Goal: Navigation & Orientation: Find specific page/section

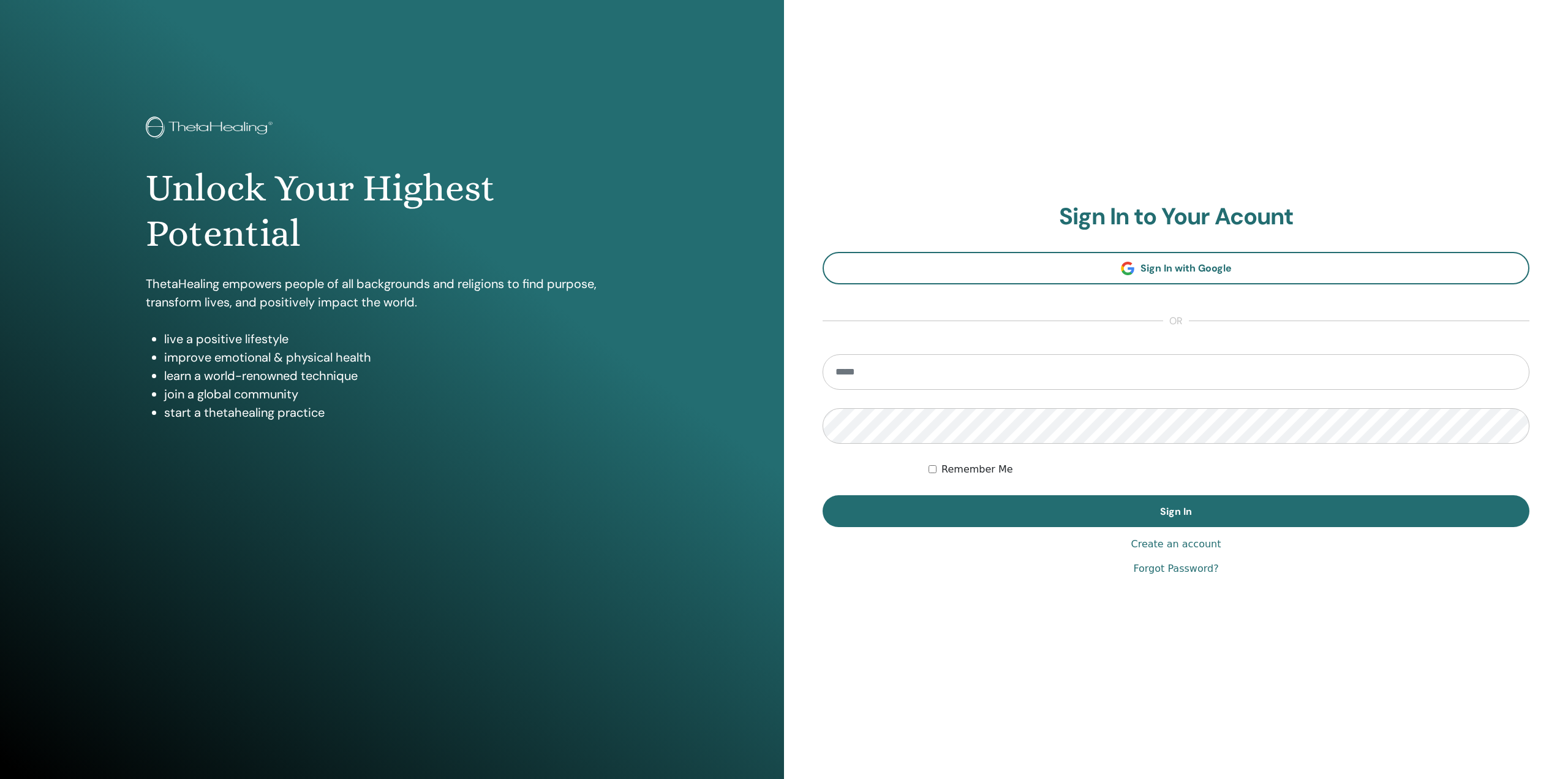
click at [897, 386] on input "email" at bounding box center [1177, 371] width 707 height 36
type input "**********"
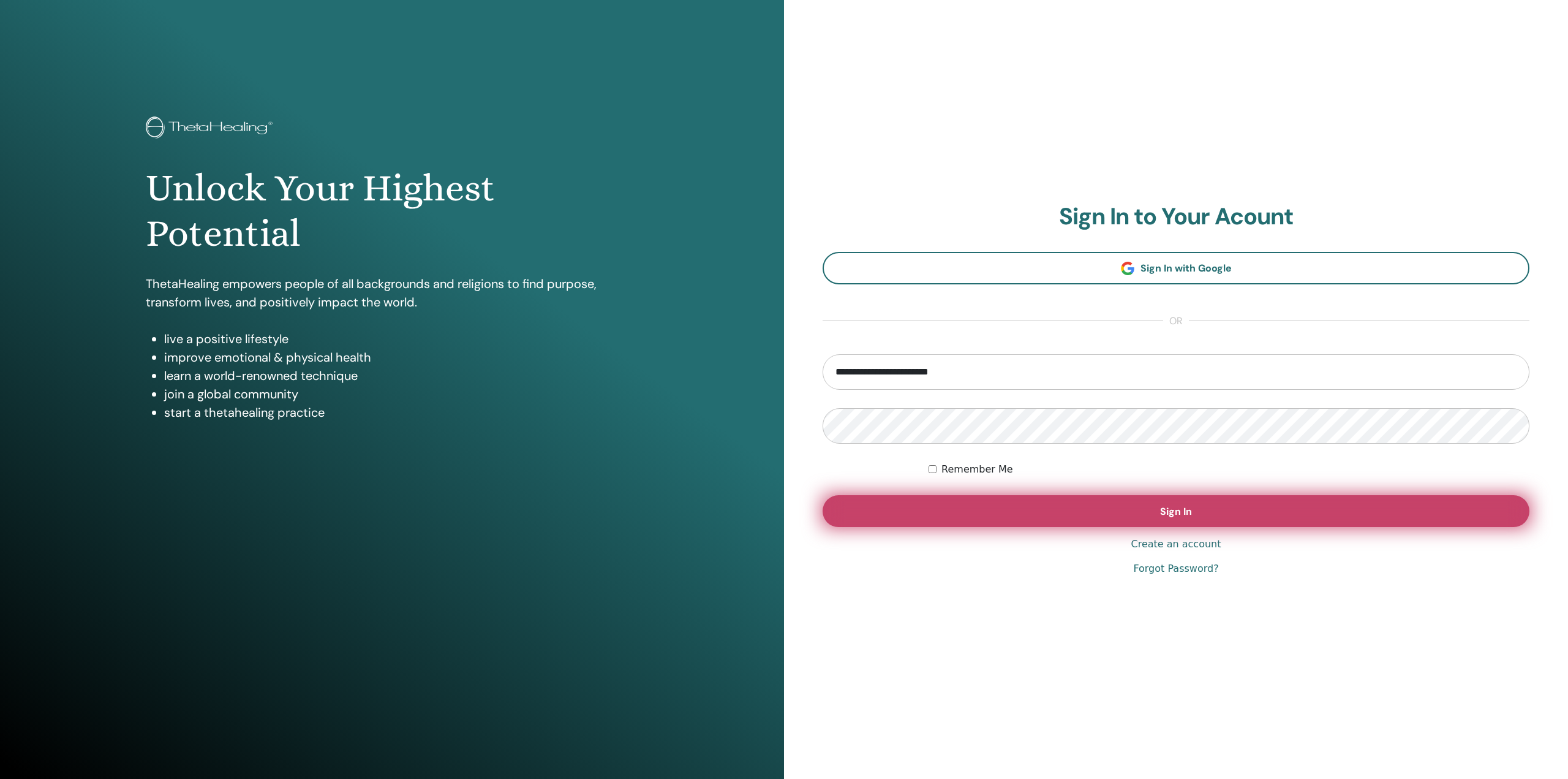
click at [1017, 501] on button "Sign In" at bounding box center [1177, 511] width 707 height 32
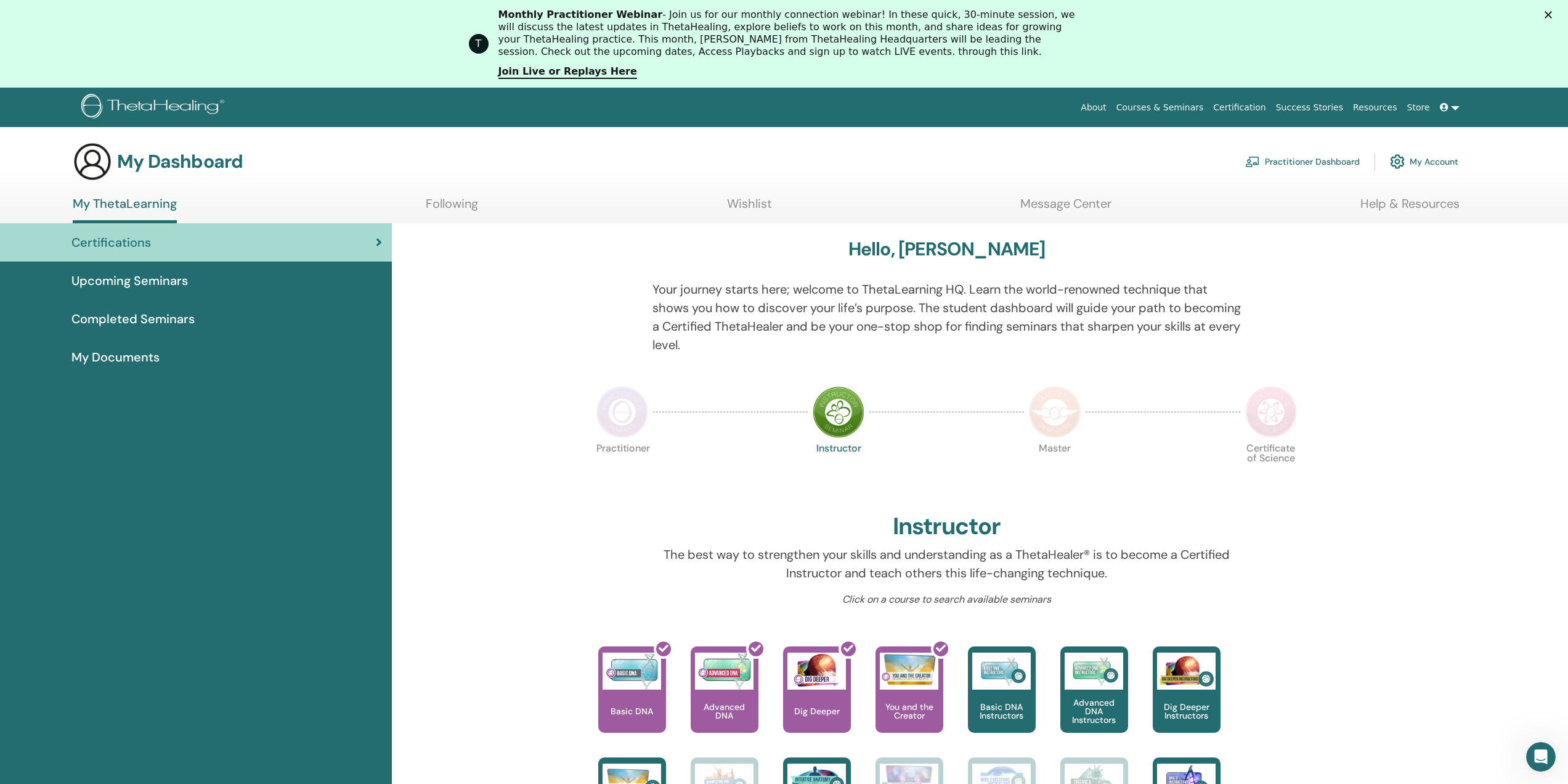
click at [1295, 157] on link "Practitioner Dashboard" at bounding box center [1303, 161] width 115 height 27
click at [1418, 158] on link "My Account" at bounding box center [1425, 161] width 68 height 27
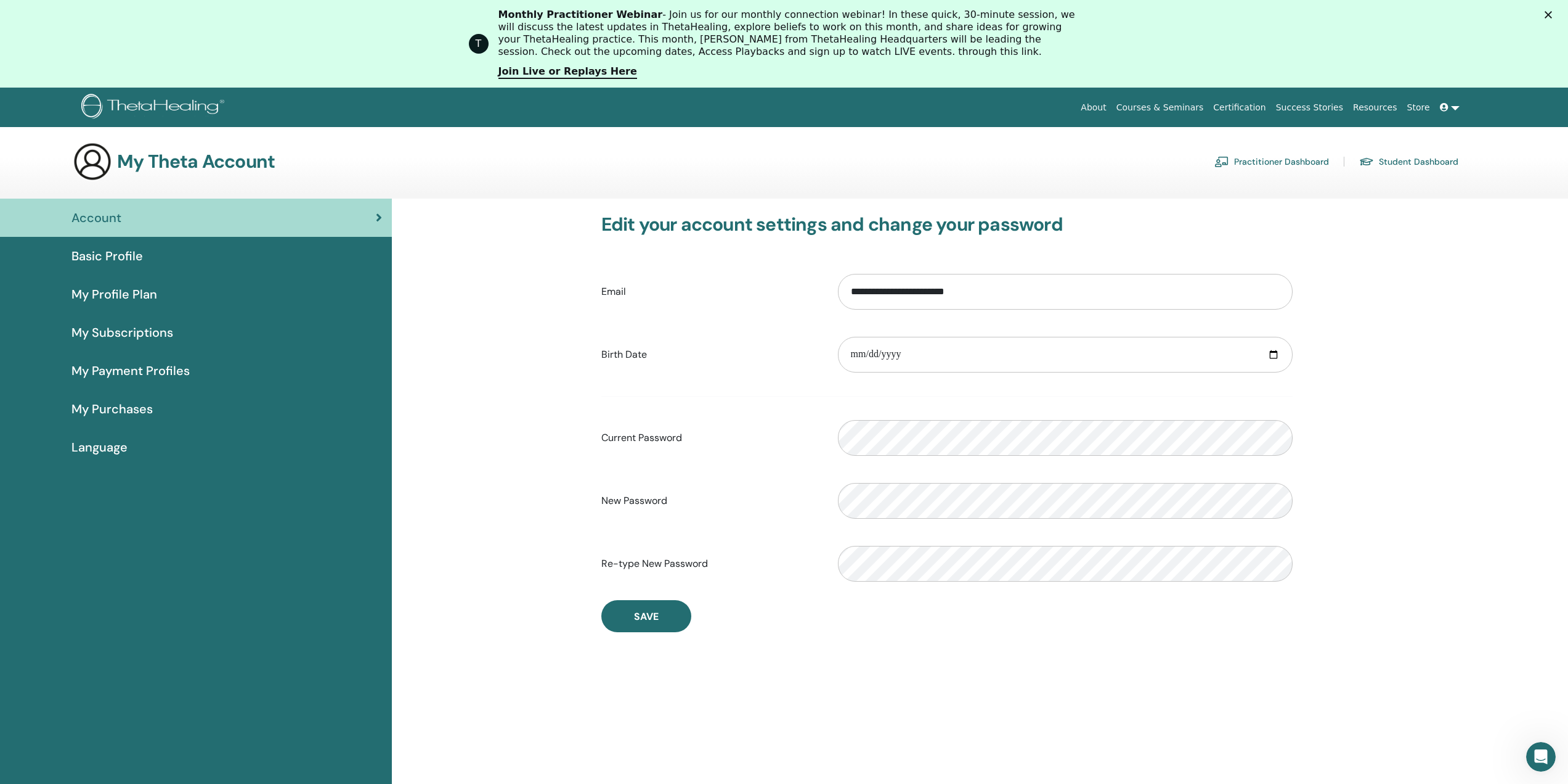
click at [97, 295] on span "My Profile Plan" at bounding box center [114, 294] width 86 height 18
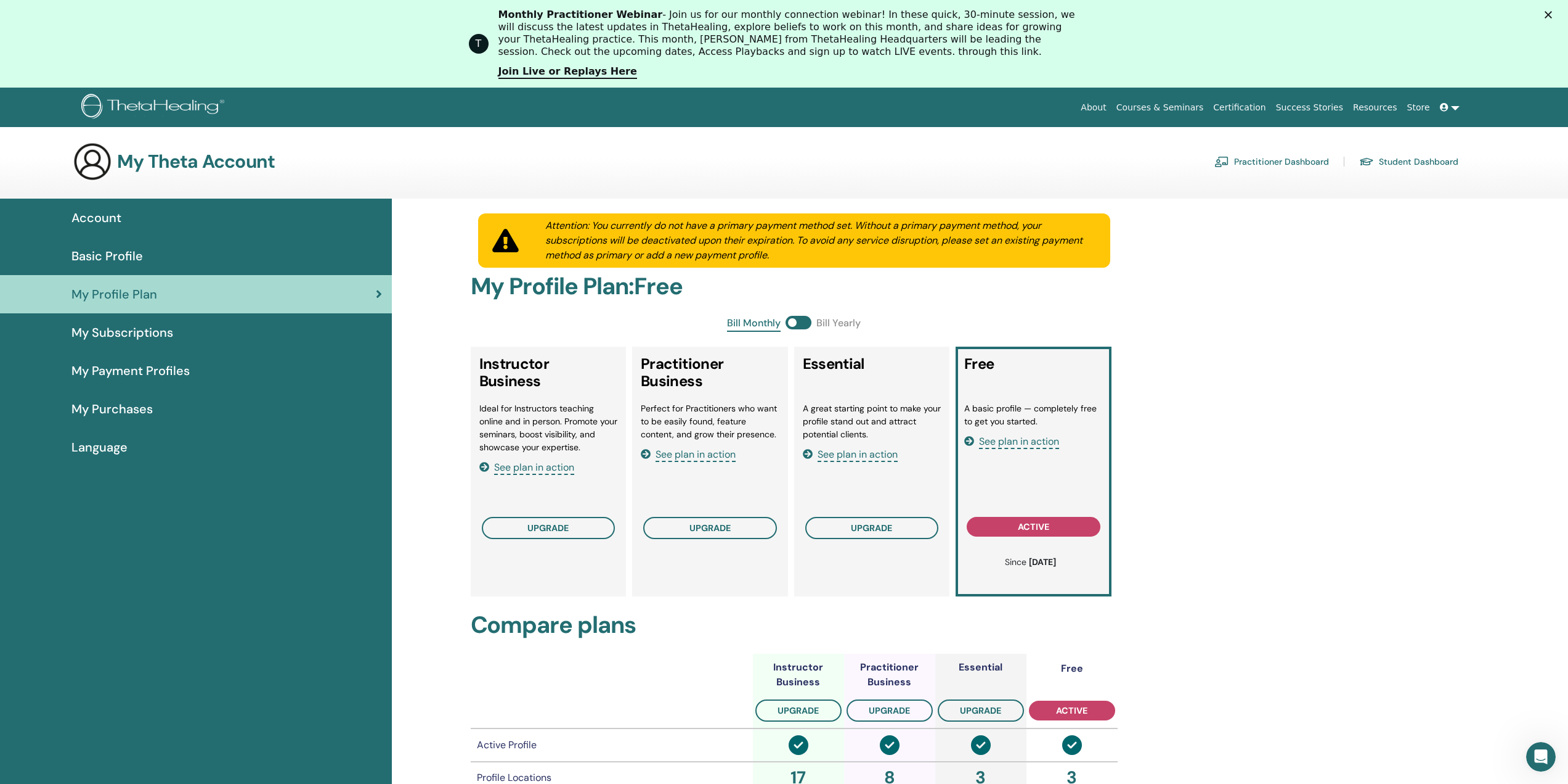
click at [103, 333] on span "My Subscriptions" at bounding box center [122, 332] width 102 height 18
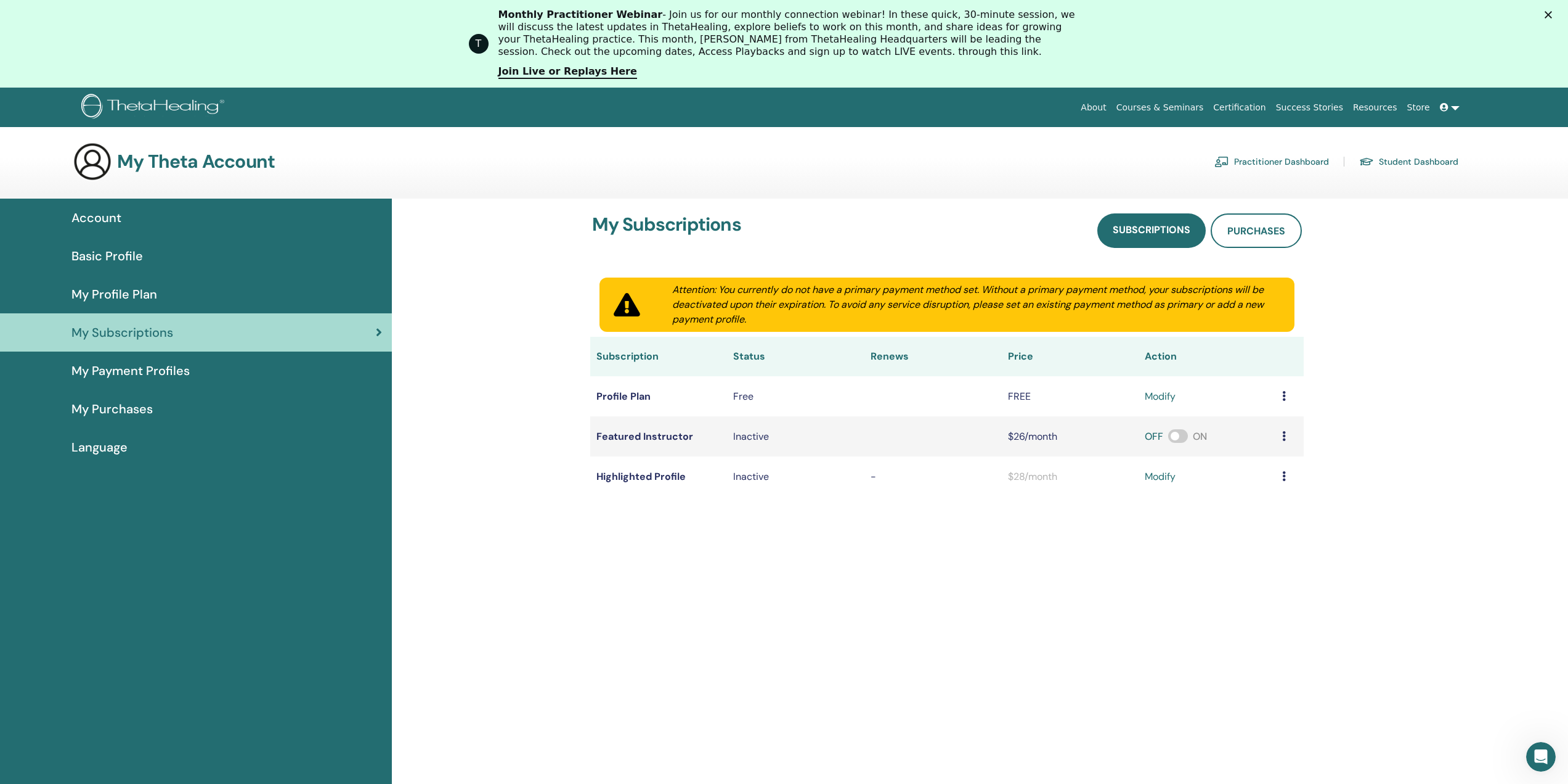
click at [105, 372] on span "My Payment Profiles" at bounding box center [130, 371] width 118 height 18
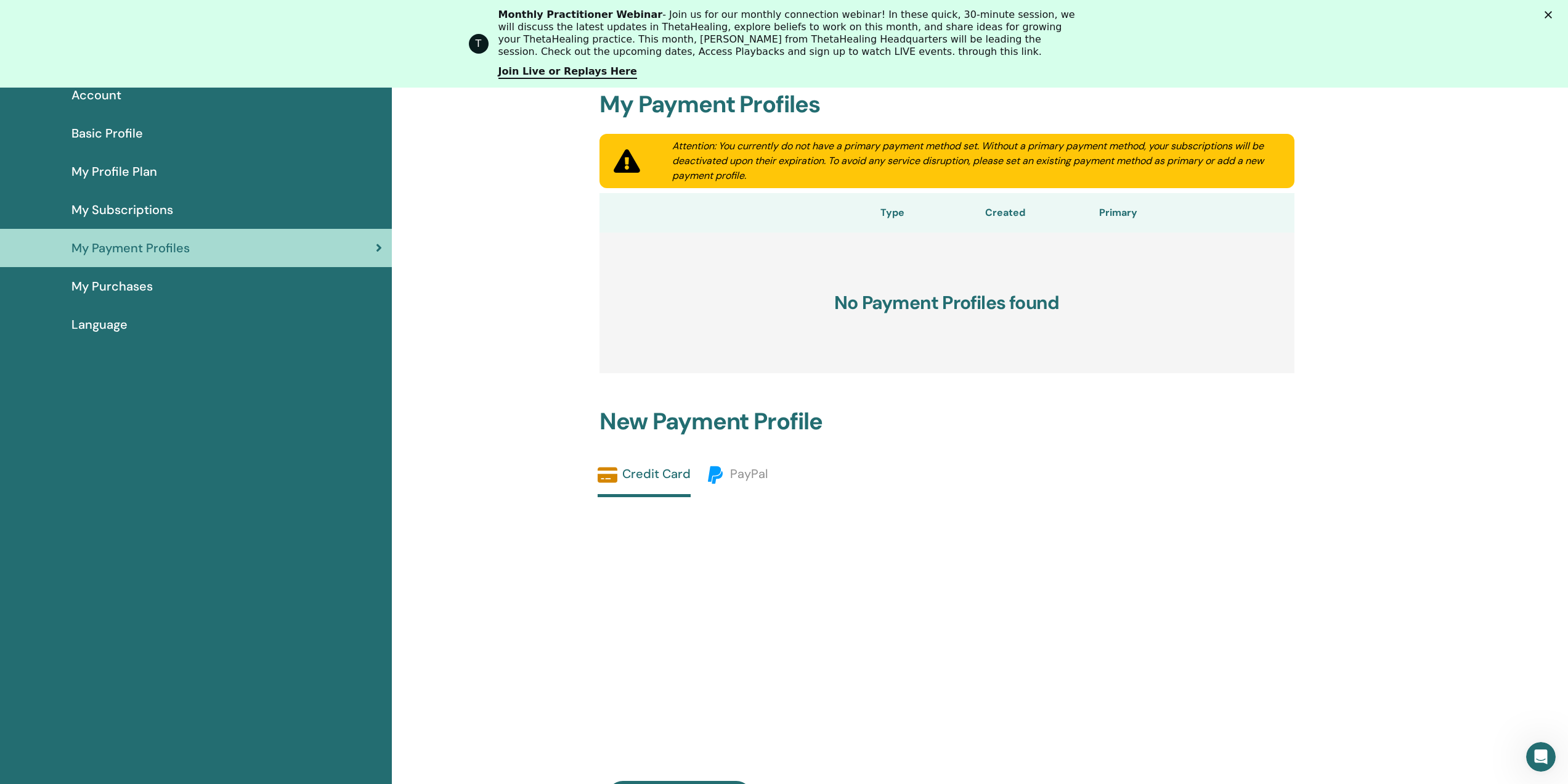
scroll to position [151, 0]
click at [113, 283] on span "My Purchases" at bounding box center [112, 286] width 81 height 18
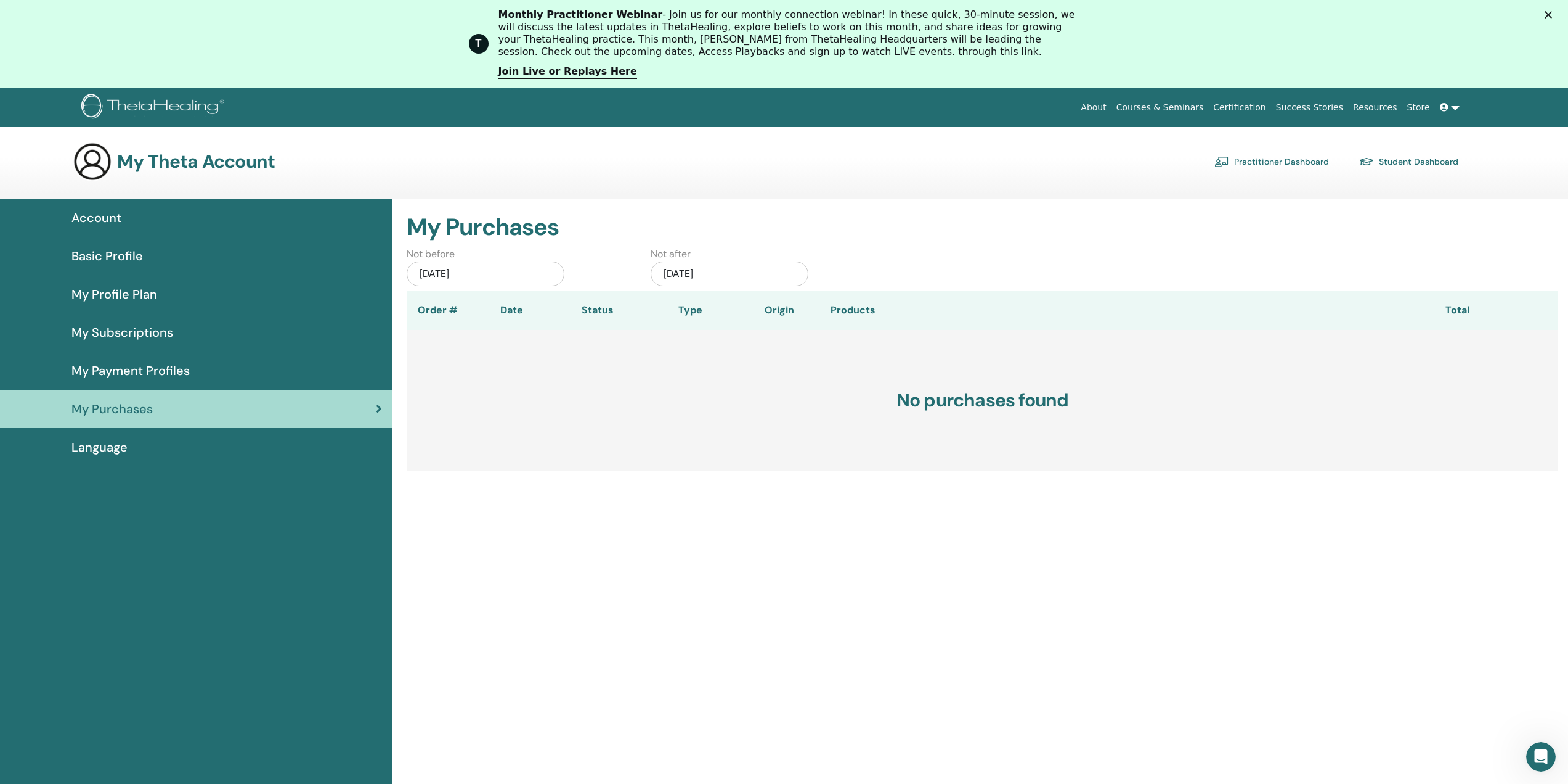
click at [103, 129] on main "My Theta Account Practitioner Dashboard Student Dashboard Account Basic Profile" at bounding box center [784, 539] width 1568 height 825
click at [91, 214] on span "Account" at bounding box center [96, 217] width 50 height 18
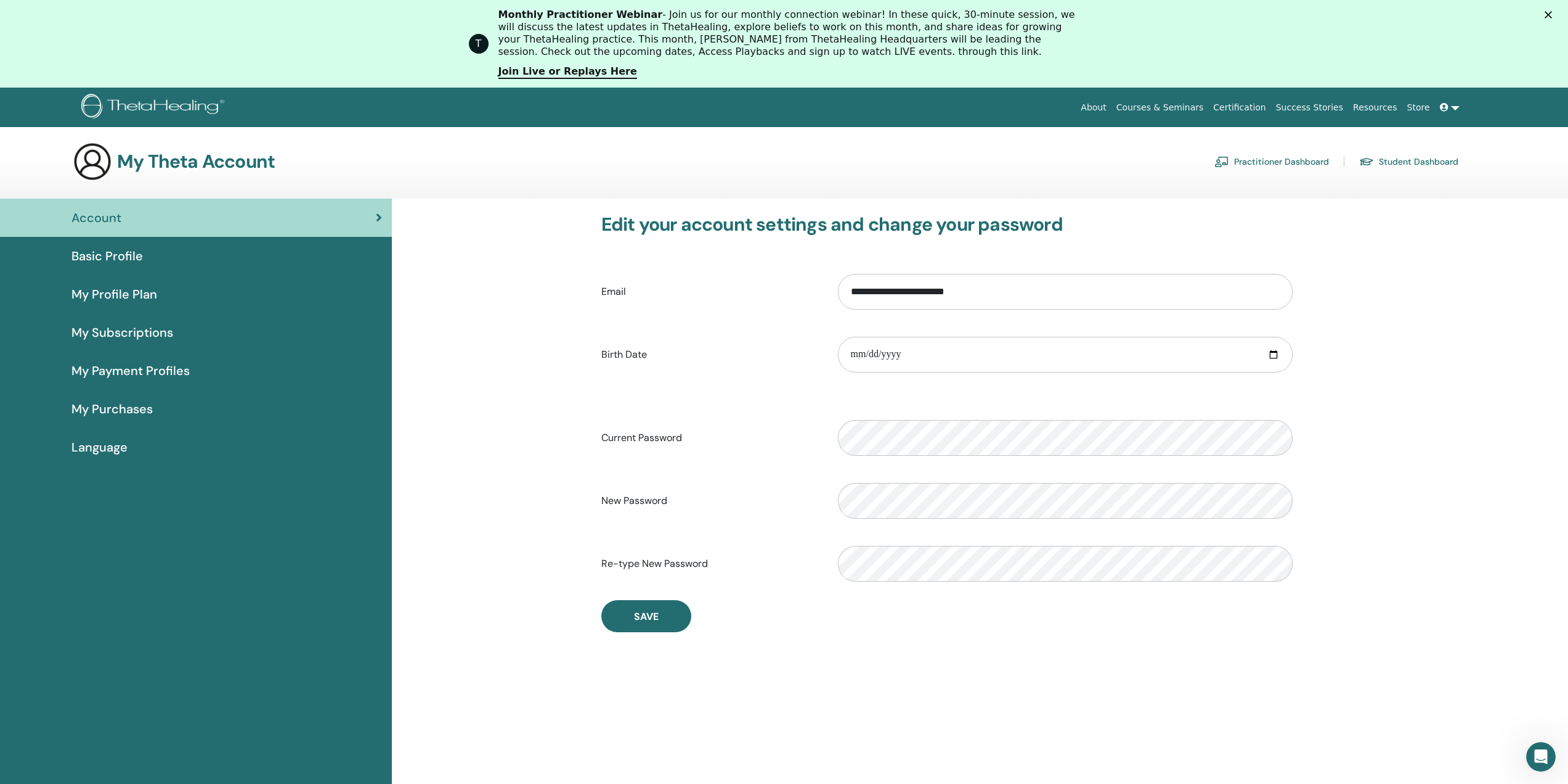
click at [1404, 159] on link "Student Dashboard" at bounding box center [1408, 161] width 99 height 19
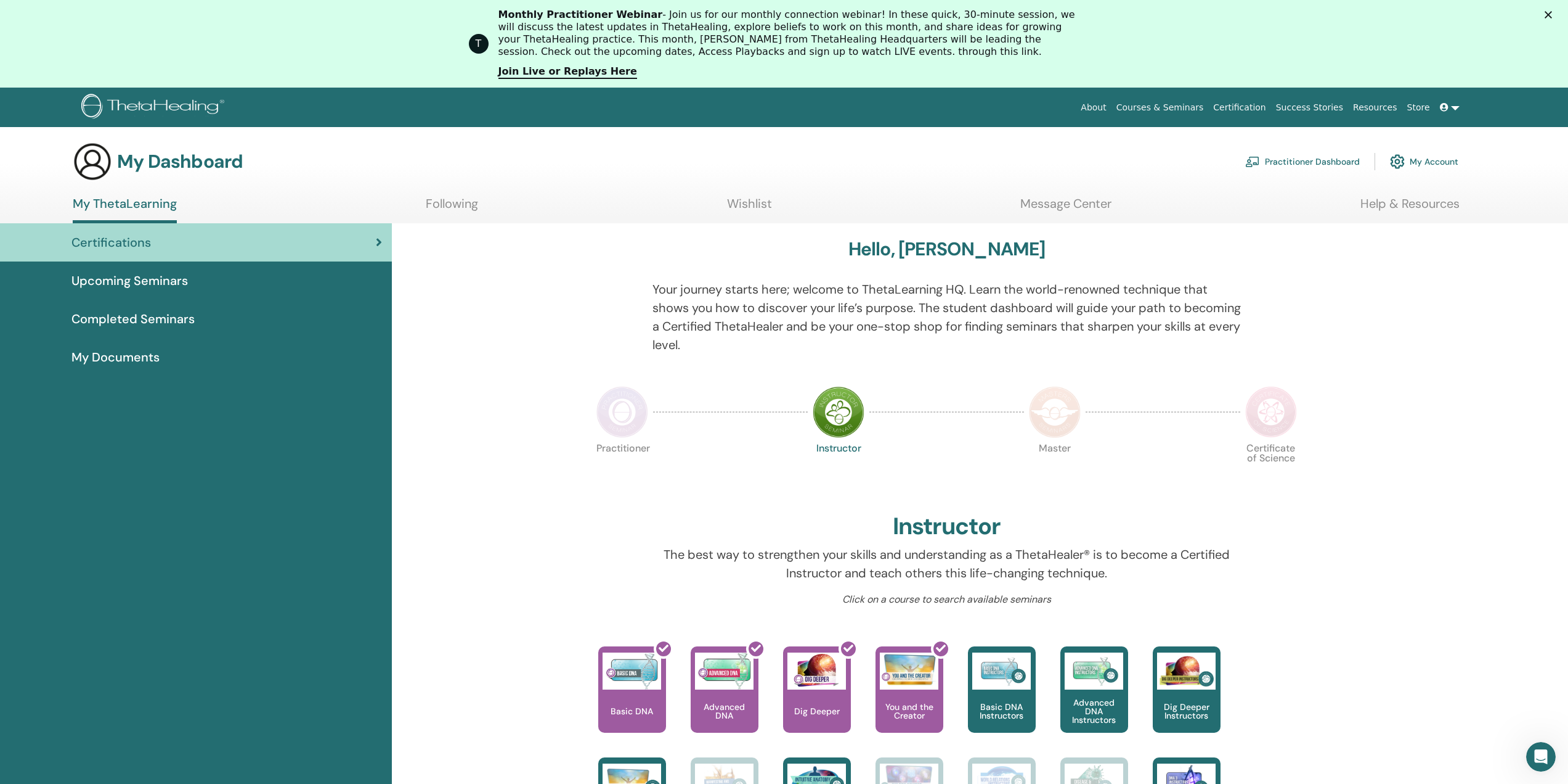
click at [1249, 106] on link "Certification" at bounding box center [1239, 107] width 62 height 23
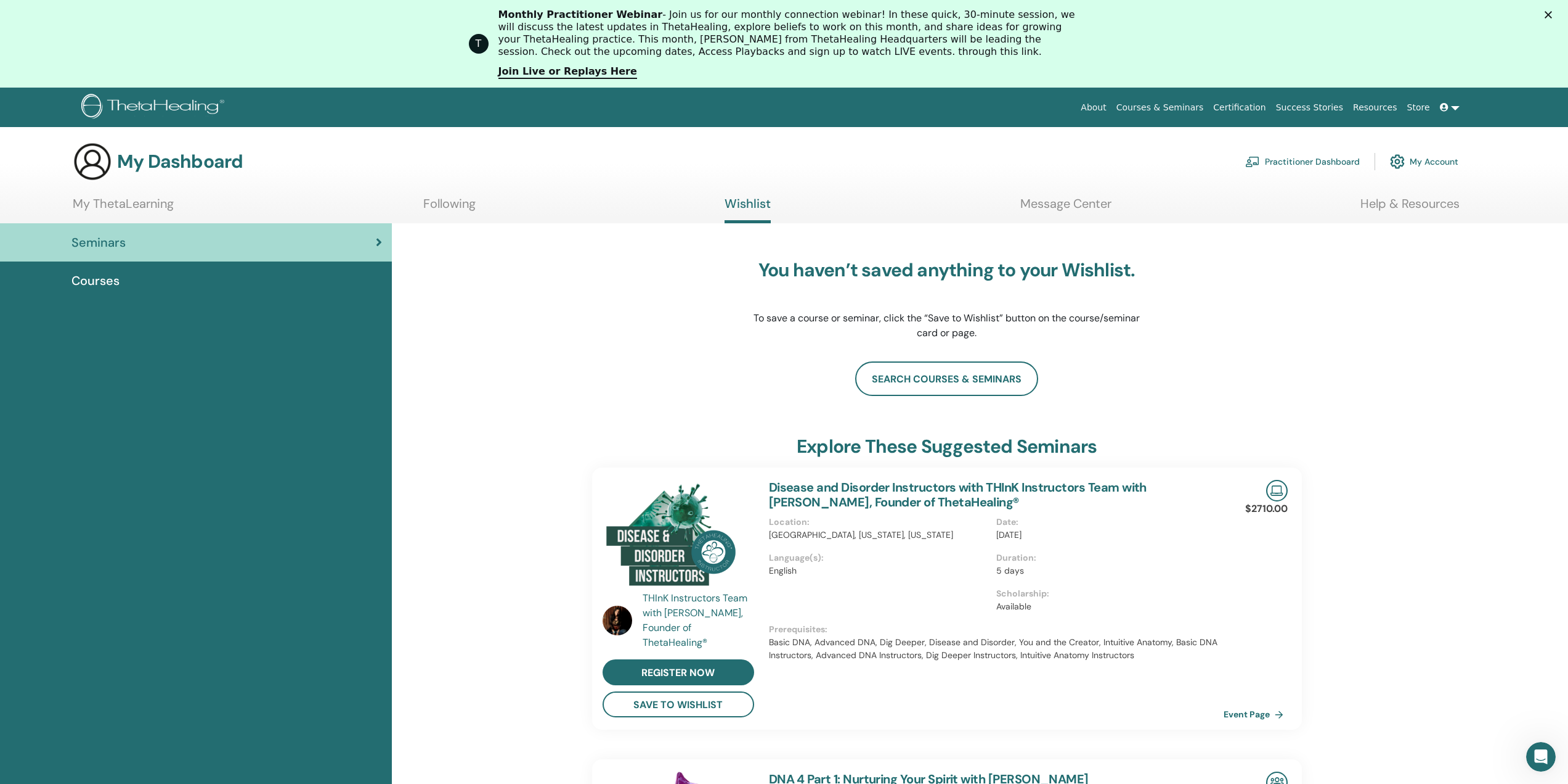
click at [84, 280] on span "Courses" at bounding box center [95, 280] width 48 height 18
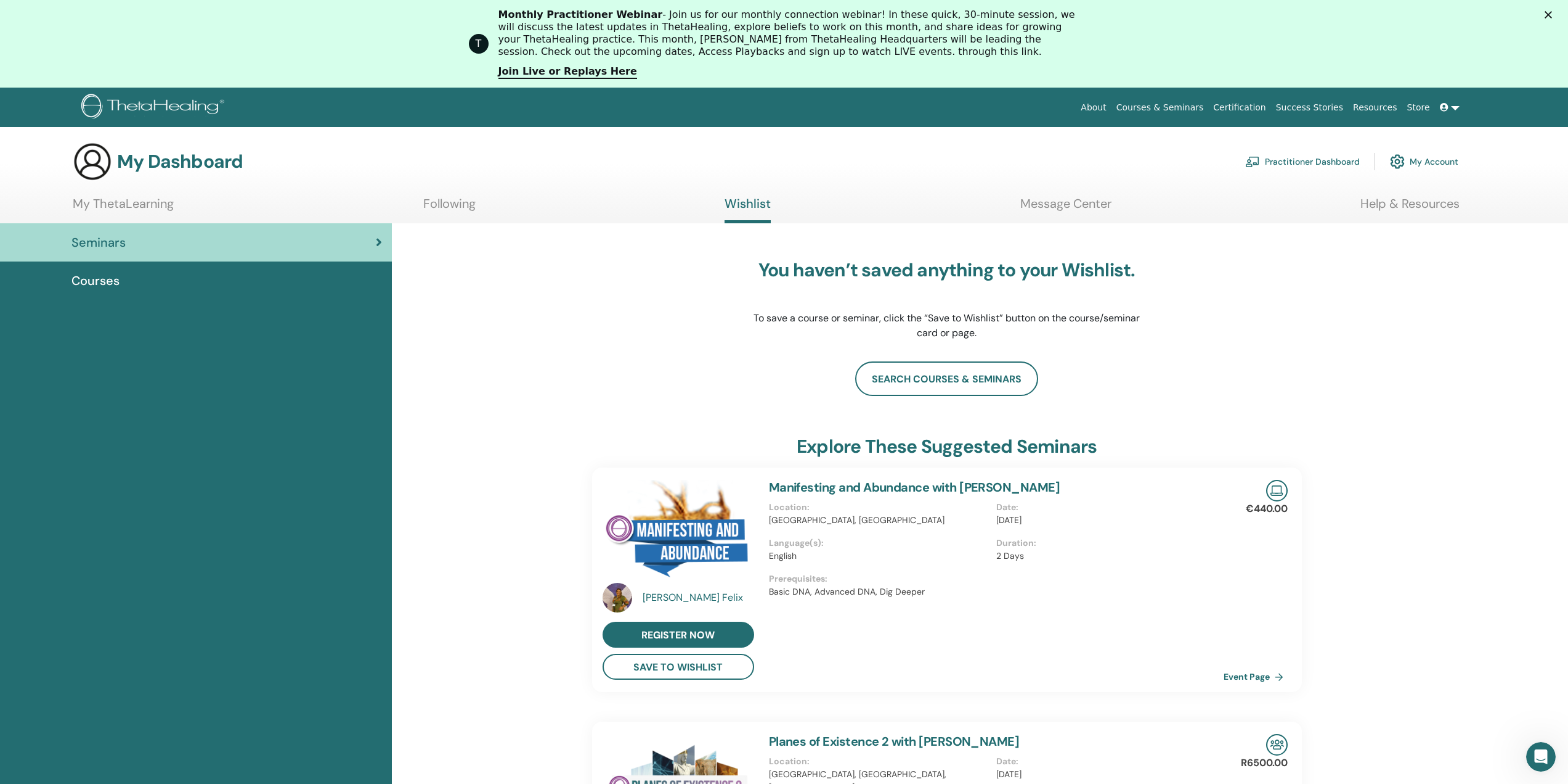
click at [1456, 111] on link at bounding box center [1450, 107] width 30 height 23
click at [1431, 45] on div "T Monthly Practitioner Webinar - Join us for our monthly connection webinar! In…" at bounding box center [784, 43] width 1568 height 78
click at [1255, 111] on link "Certification" at bounding box center [1239, 107] width 62 height 23
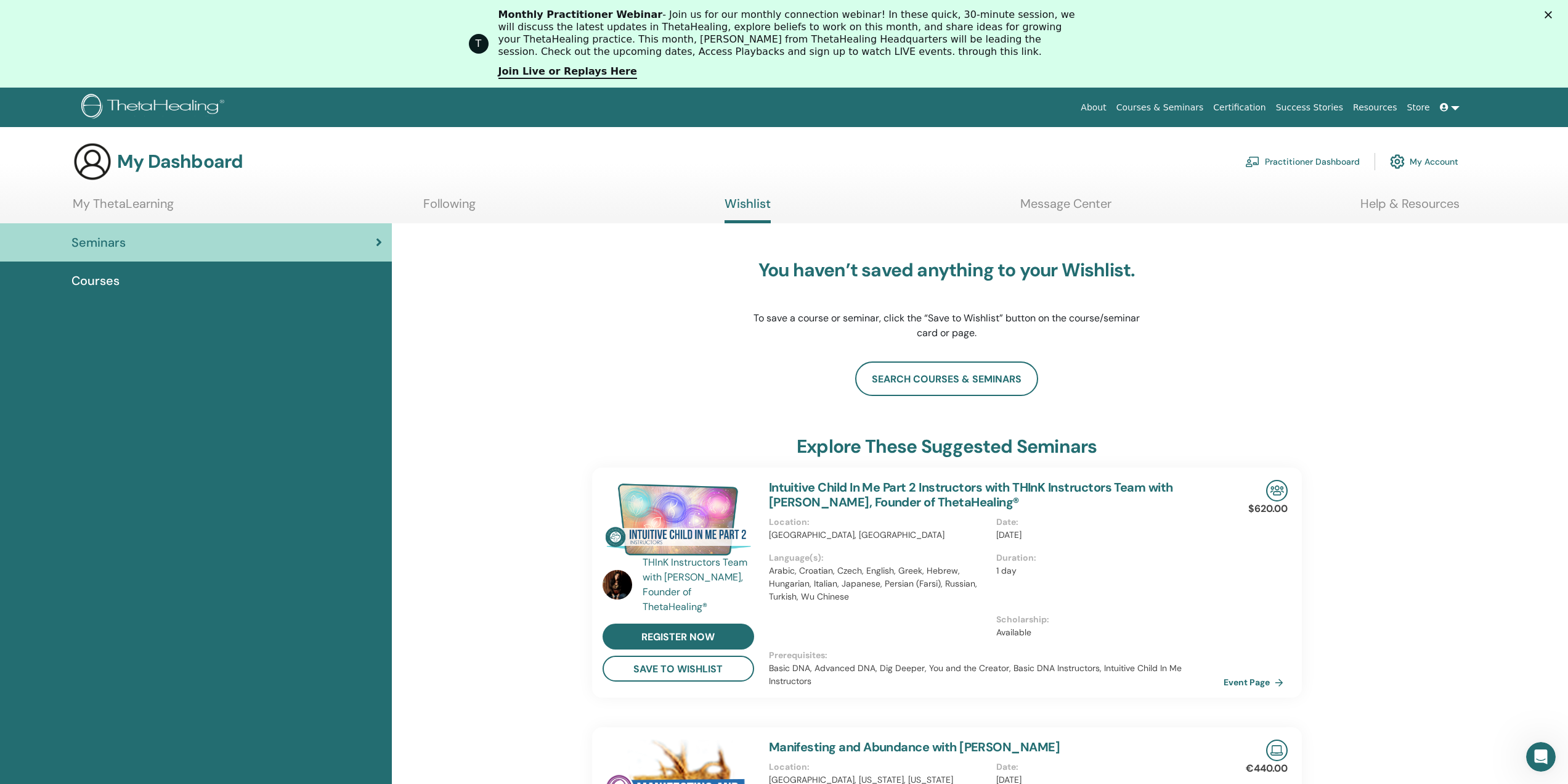
click at [1198, 110] on link "Courses & Seminars" at bounding box center [1160, 107] width 97 height 23
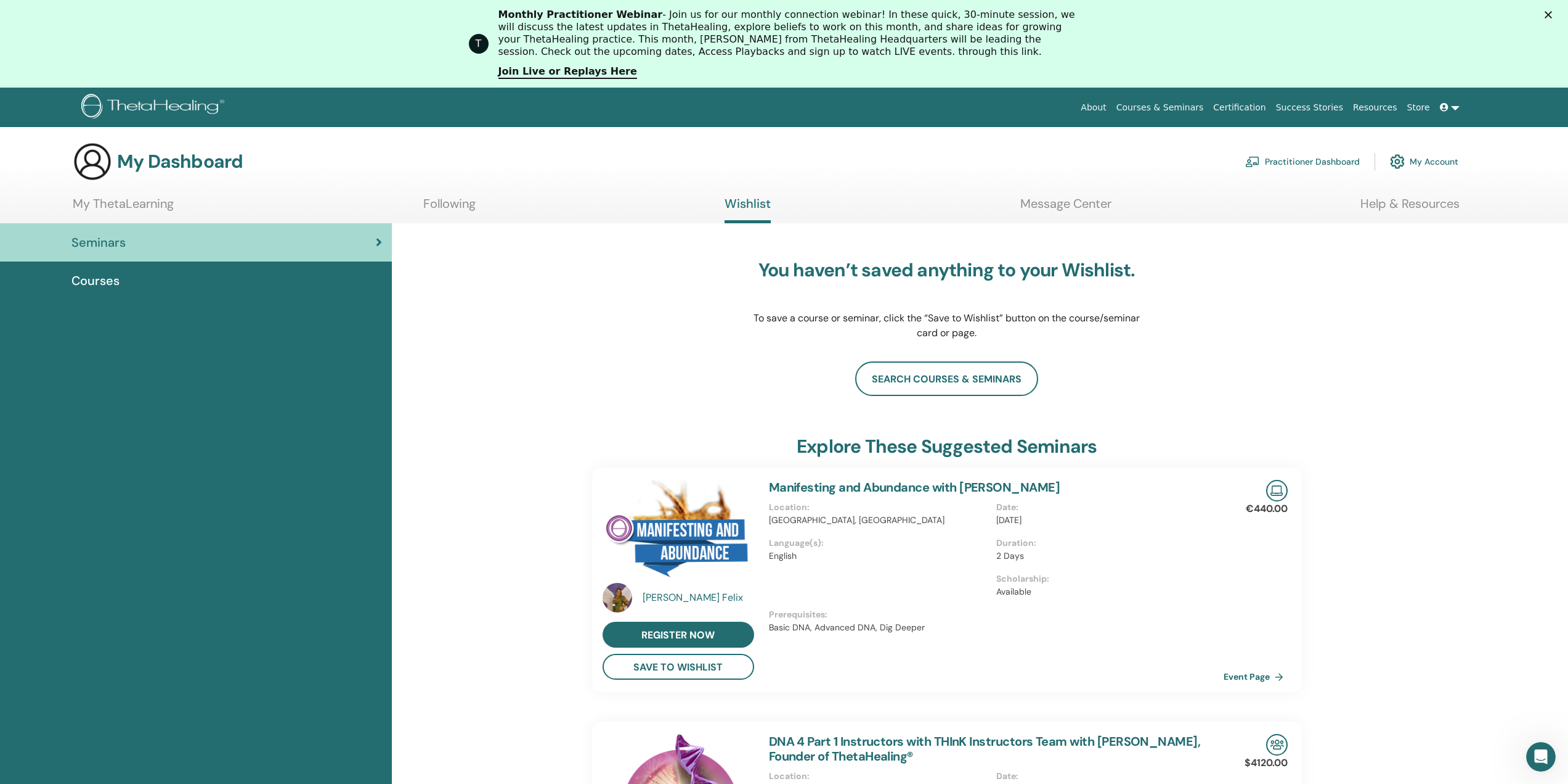
click at [1071, 202] on link "Message Center" at bounding box center [1065, 208] width 91 height 24
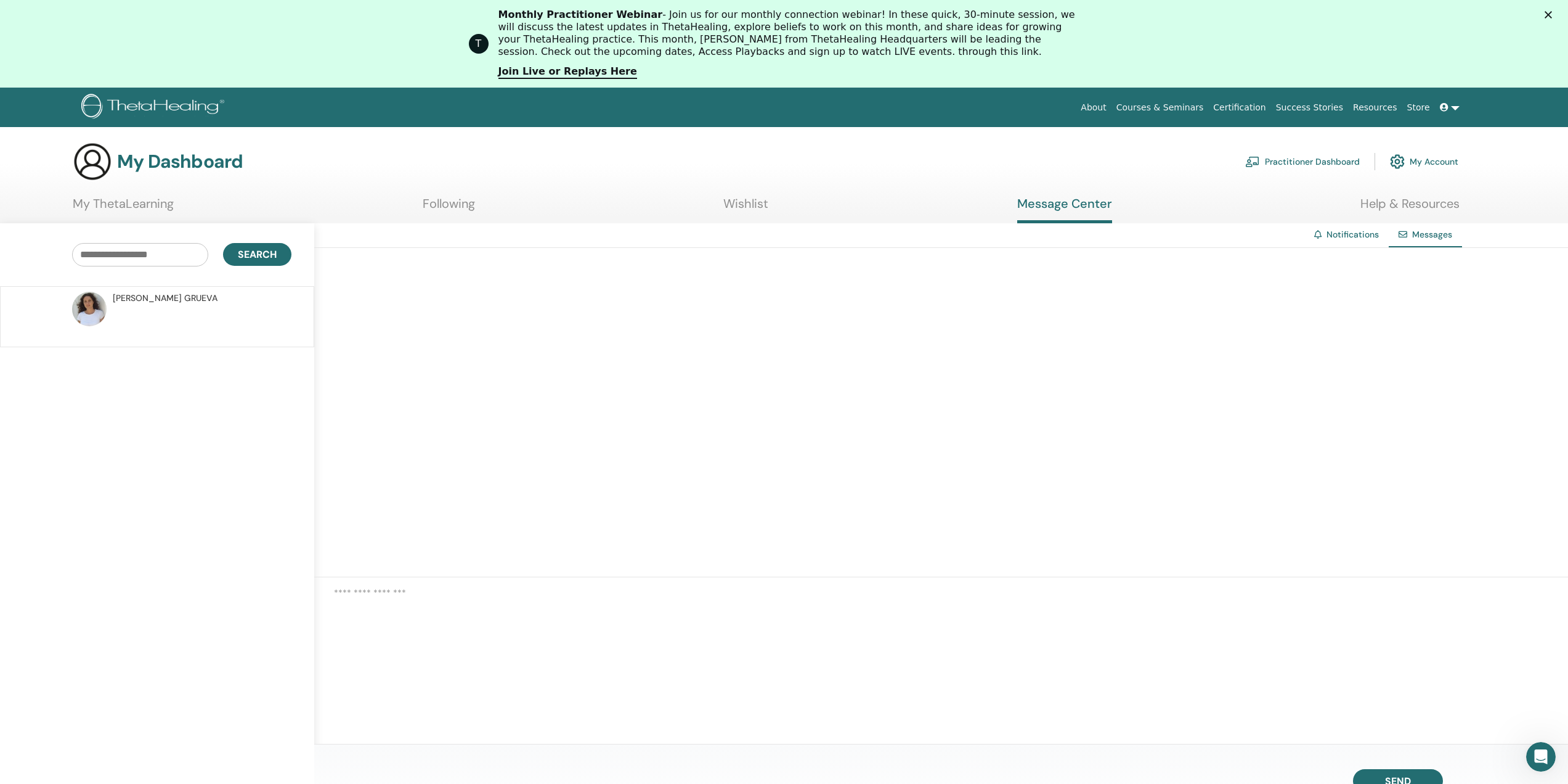
click at [1396, 202] on link "Help & Resources" at bounding box center [1410, 208] width 99 height 24
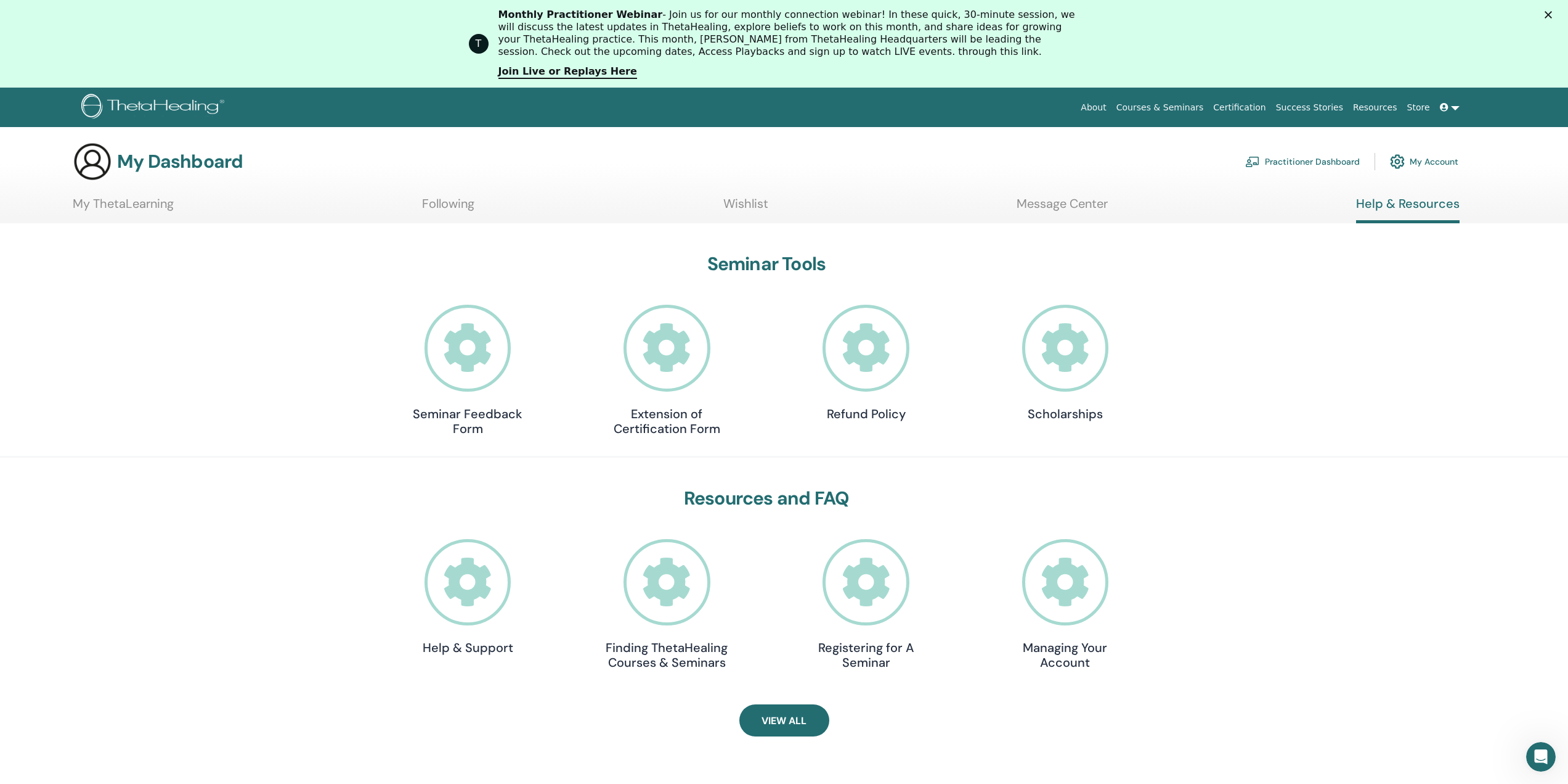
click at [435, 205] on link "Following" at bounding box center [448, 208] width 53 height 24
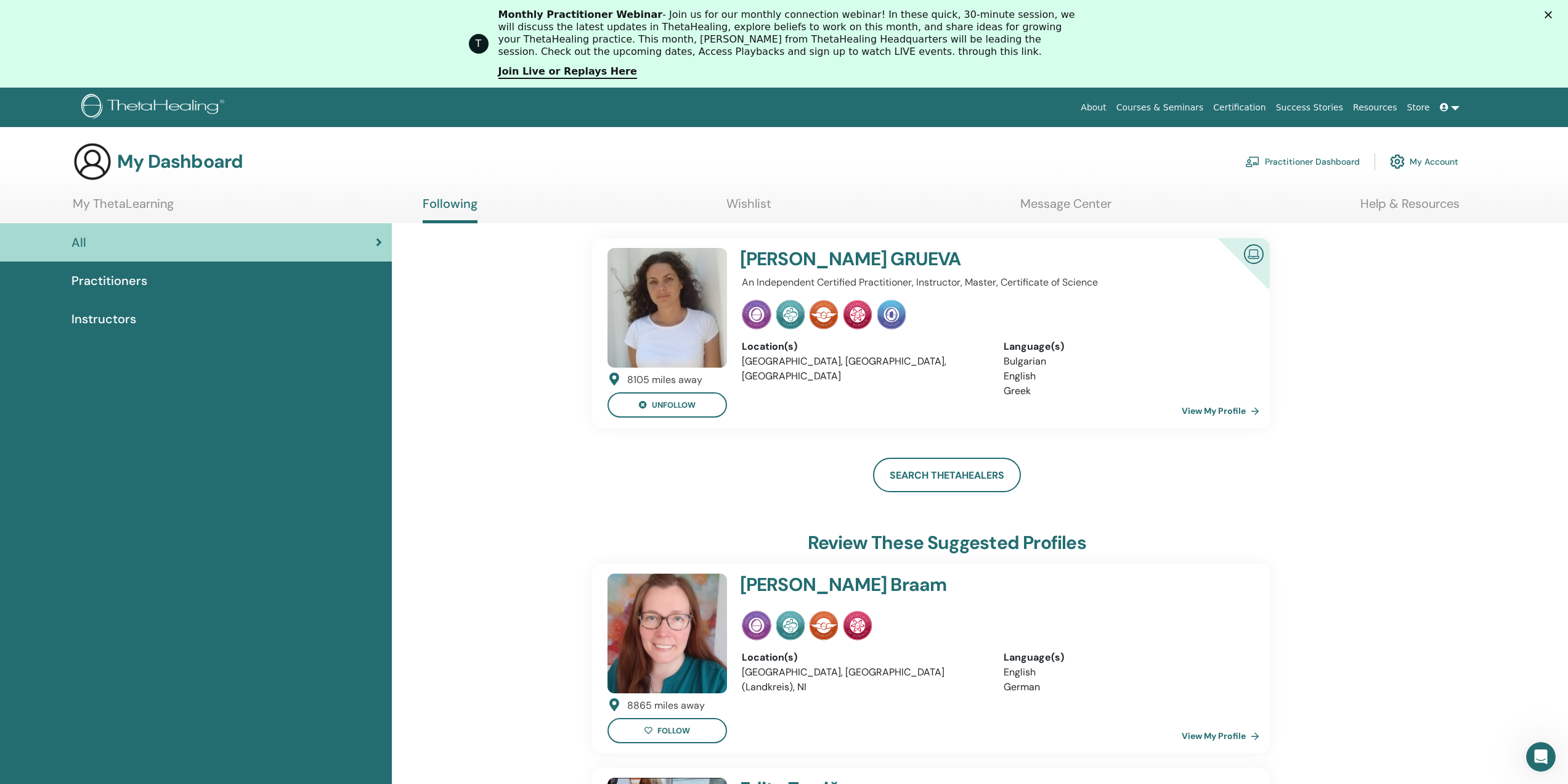
click at [1199, 412] on link "View My Profile" at bounding box center [1222, 410] width 82 height 25
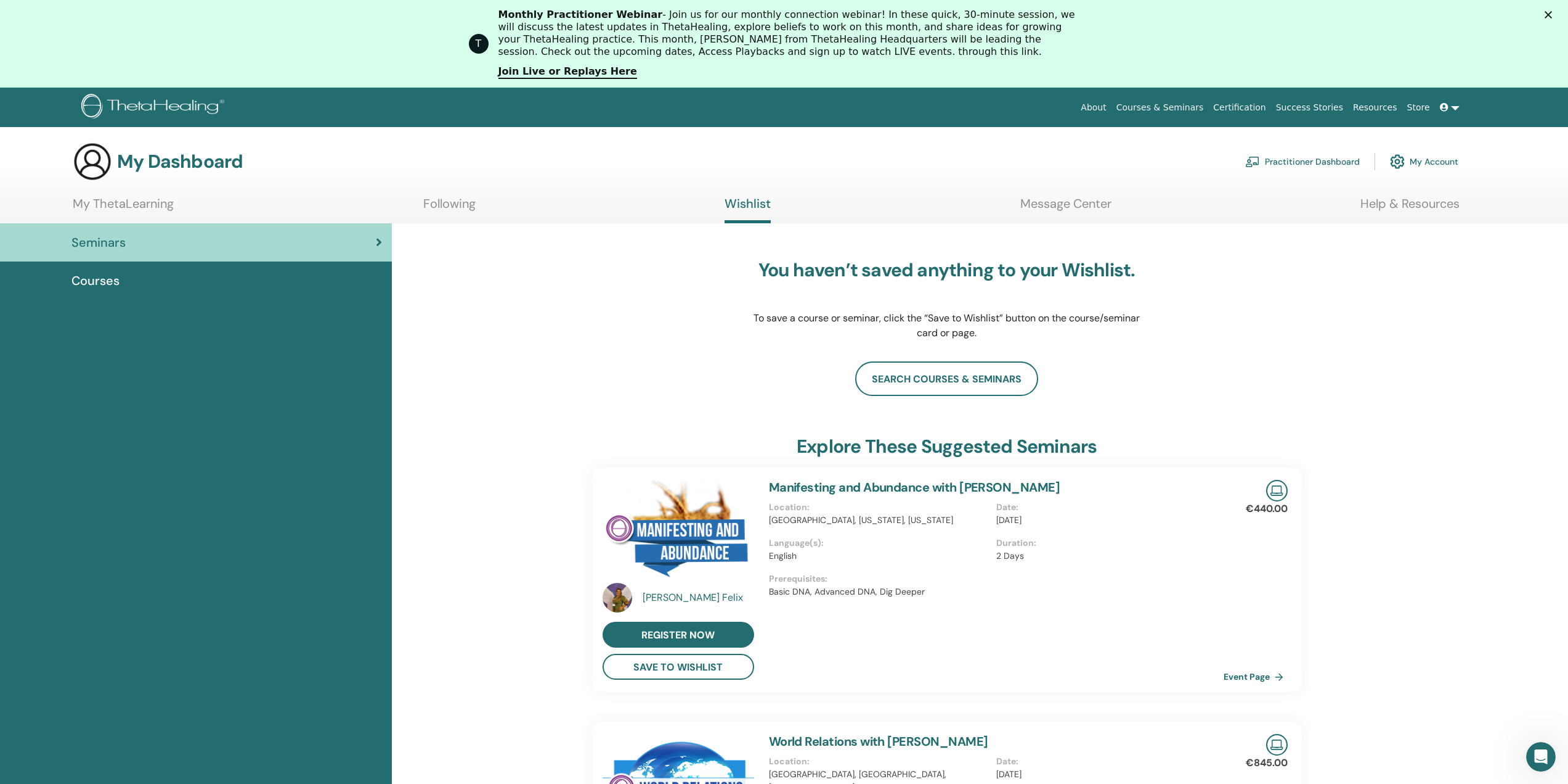
click at [1415, 160] on link "My Account" at bounding box center [1425, 161] width 68 height 27
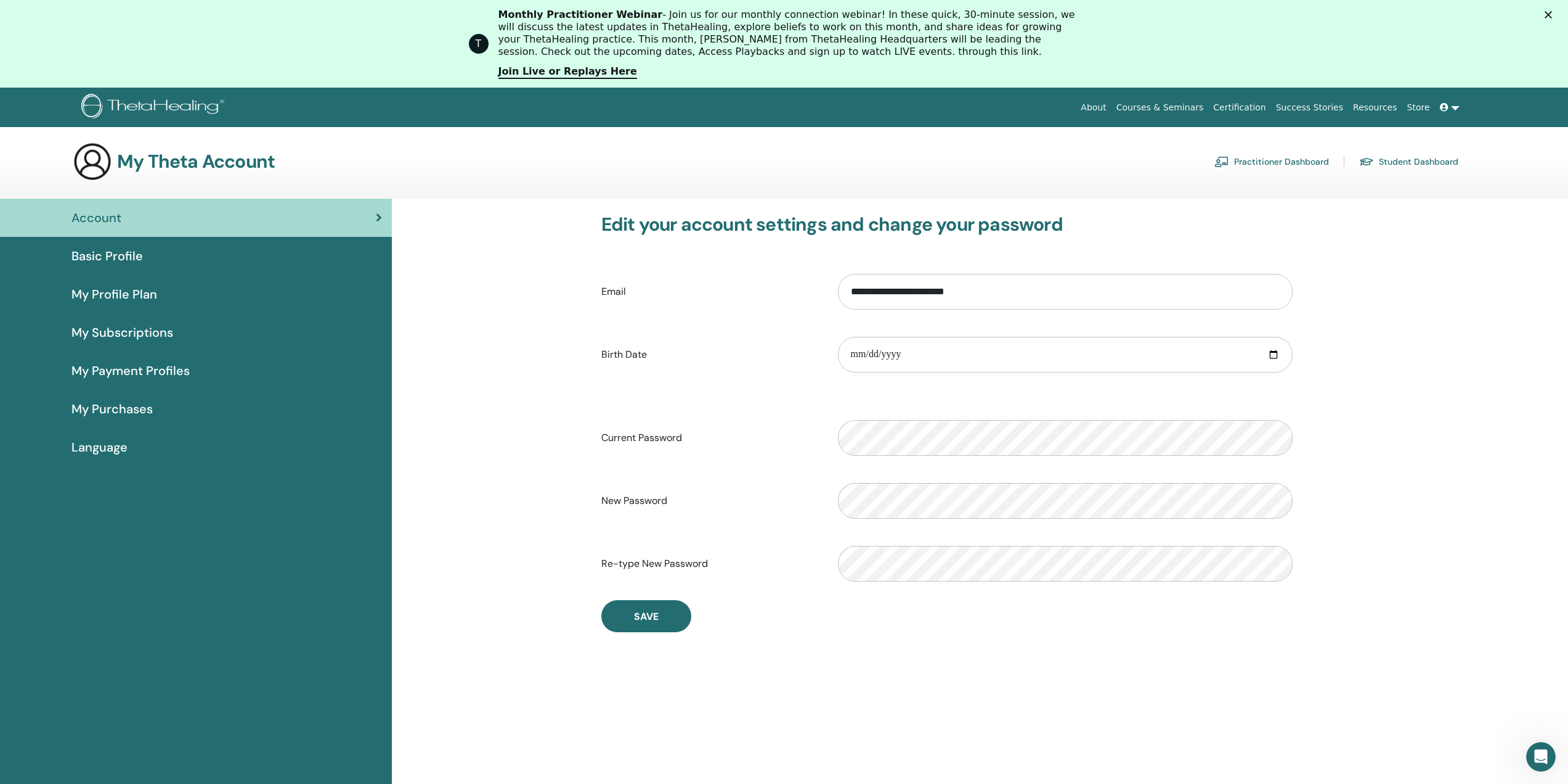
click at [1296, 164] on link "Practitioner Dashboard" at bounding box center [1271, 161] width 115 height 19
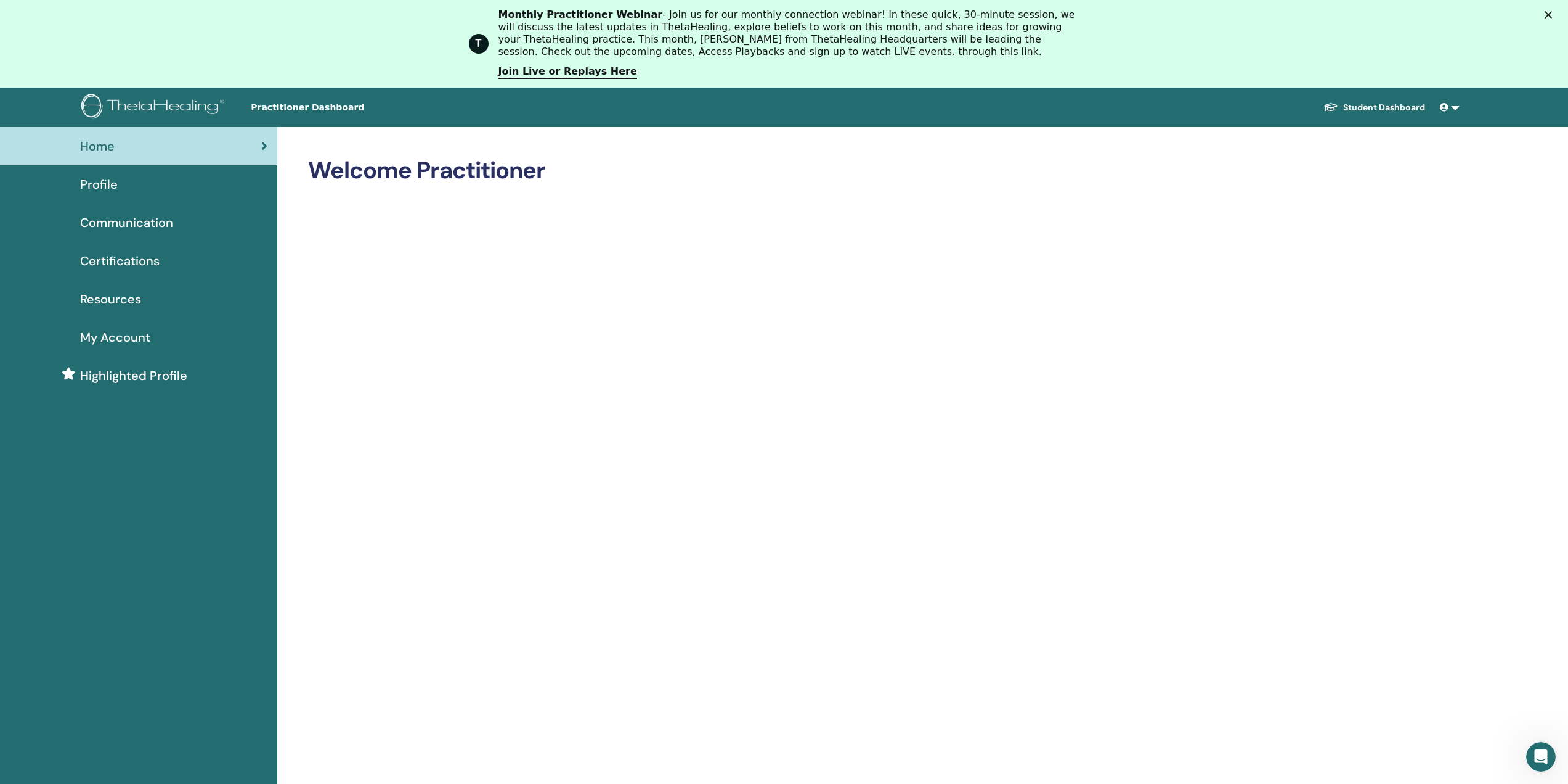
click at [125, 260] on span "Certifications" at bounding box center [120, 261] width 79 height 18
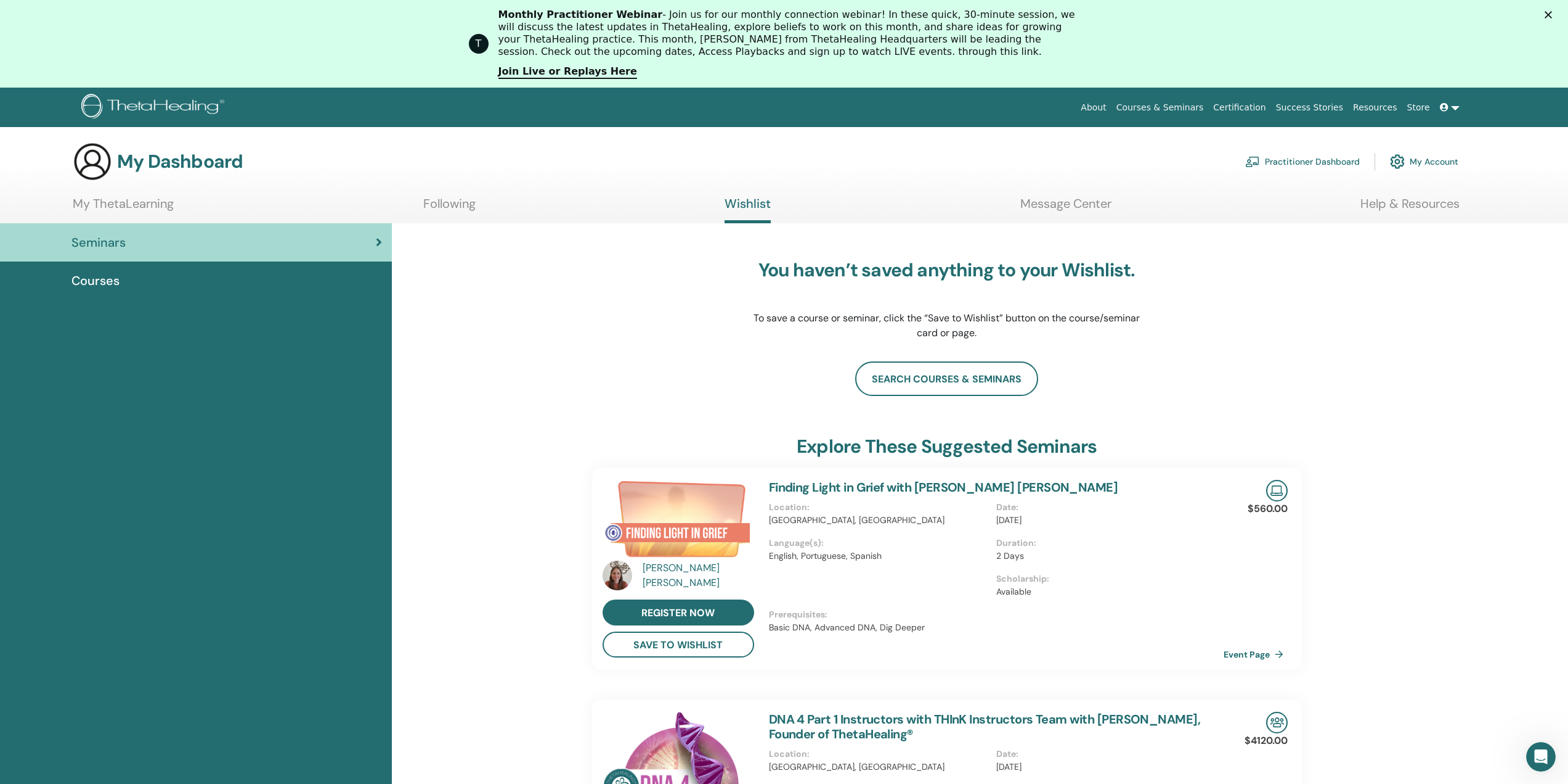
click at [91, 283] on span "Courses" at bounding box center [95, 280] width 48 height 18
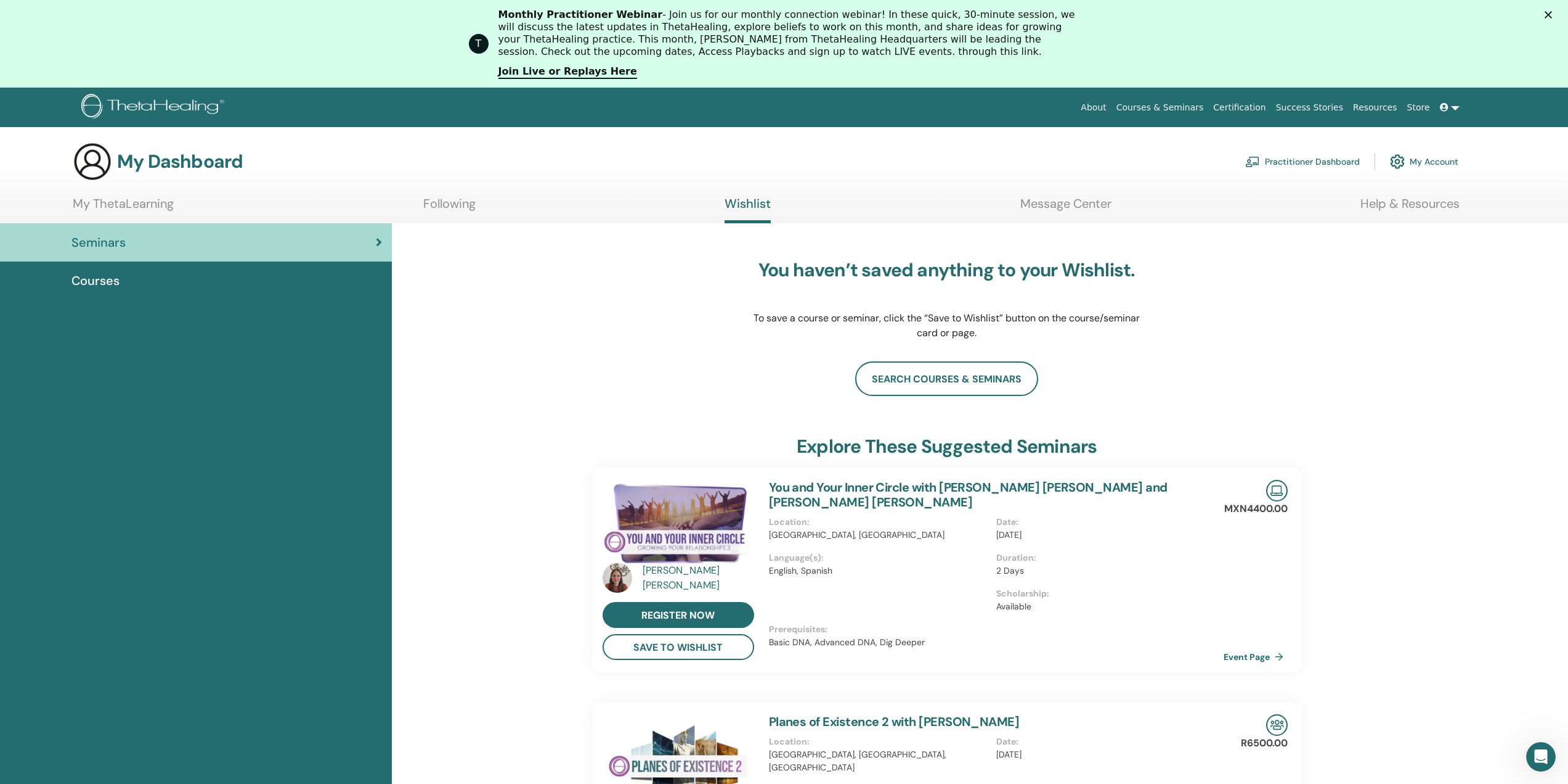
click at [1428, 162] on link "My Account" at bounding box center [1425, 161] width 68 height 27
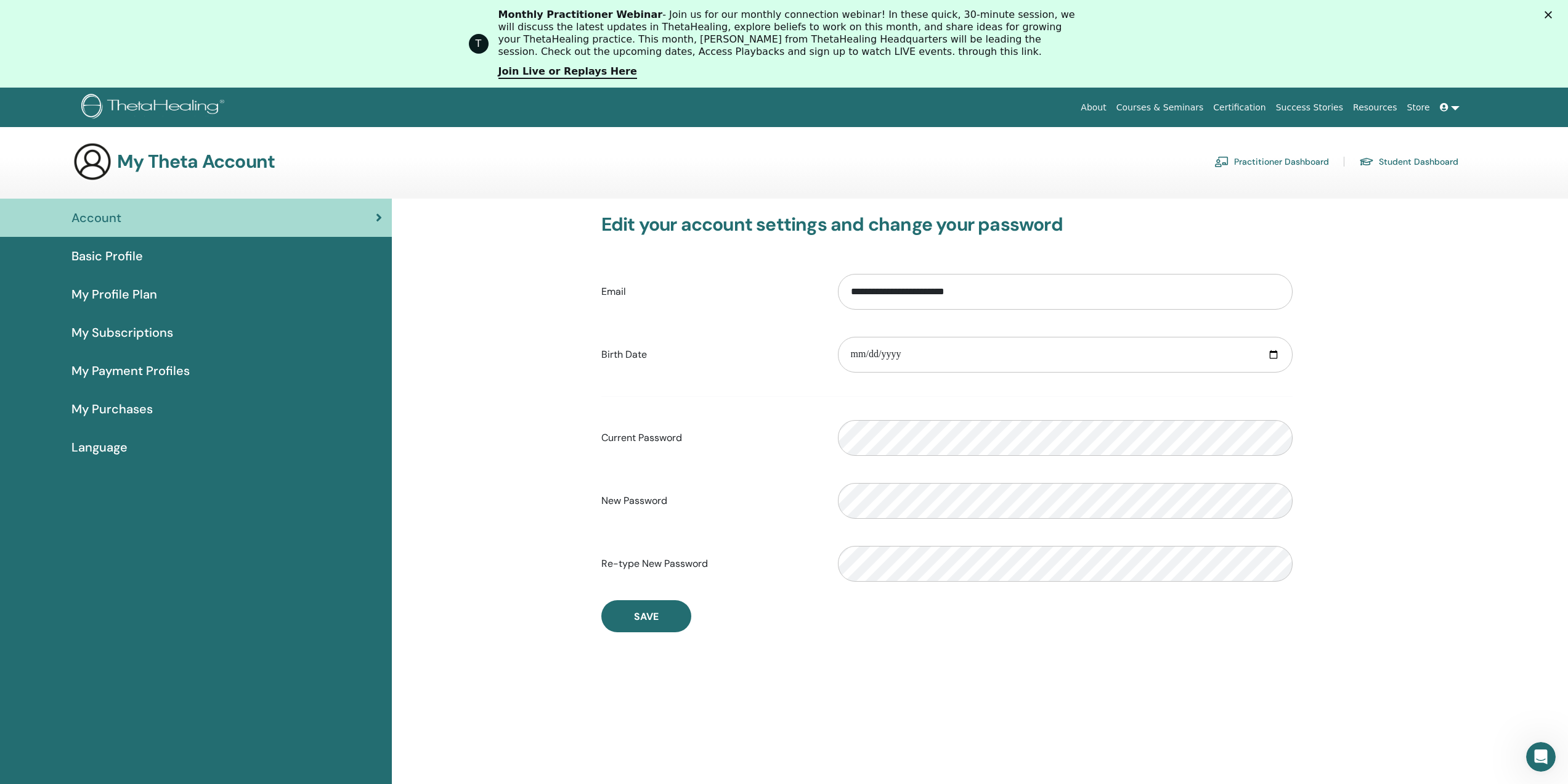
click at [1297, 164] on link "Practitioner Dashboard" at bounding box center [1271, 161] width 115 height 19
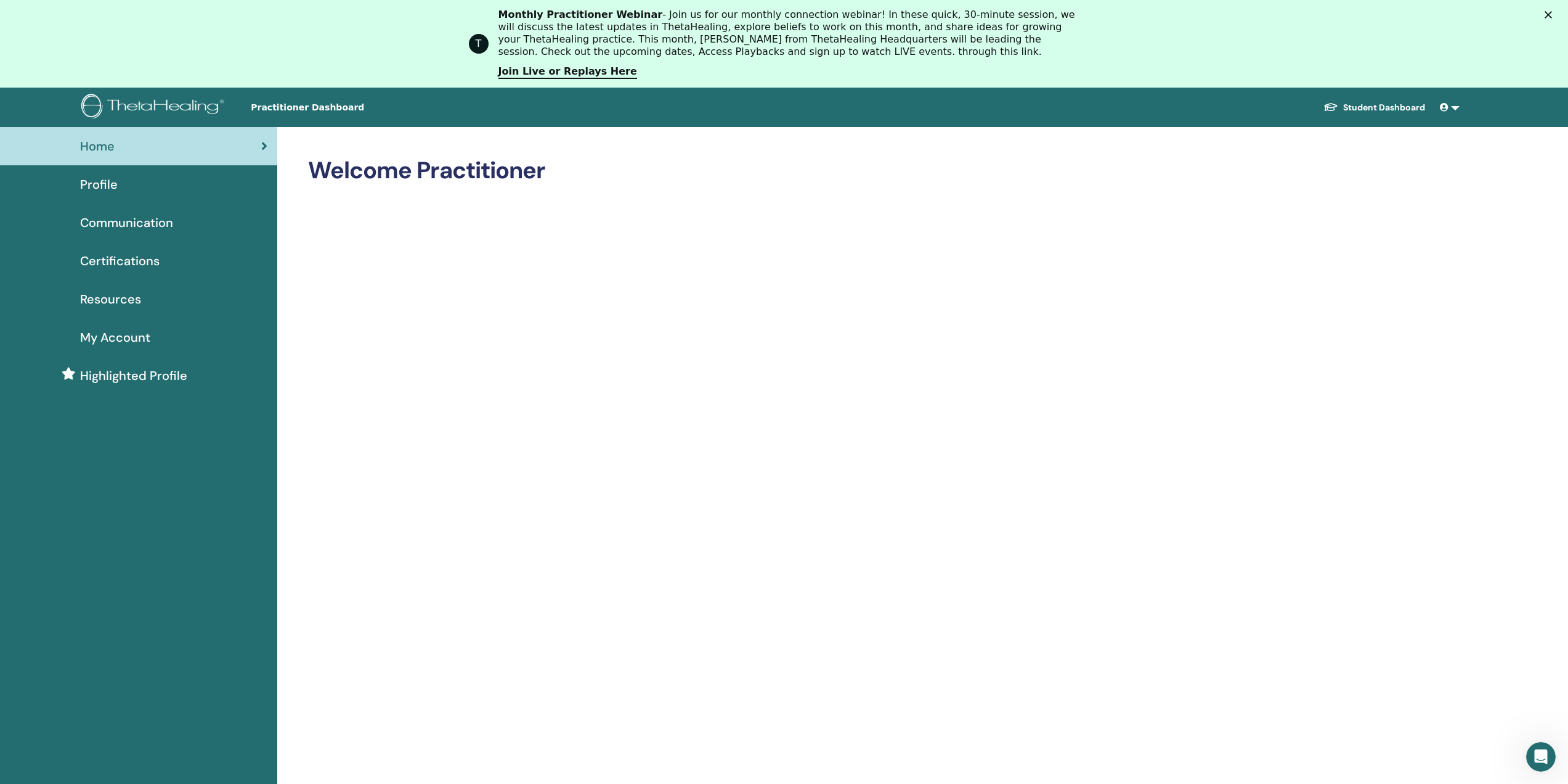
click at [110, 263] on span "Certifications" at bounding box center [120, 261] width 79 height 18
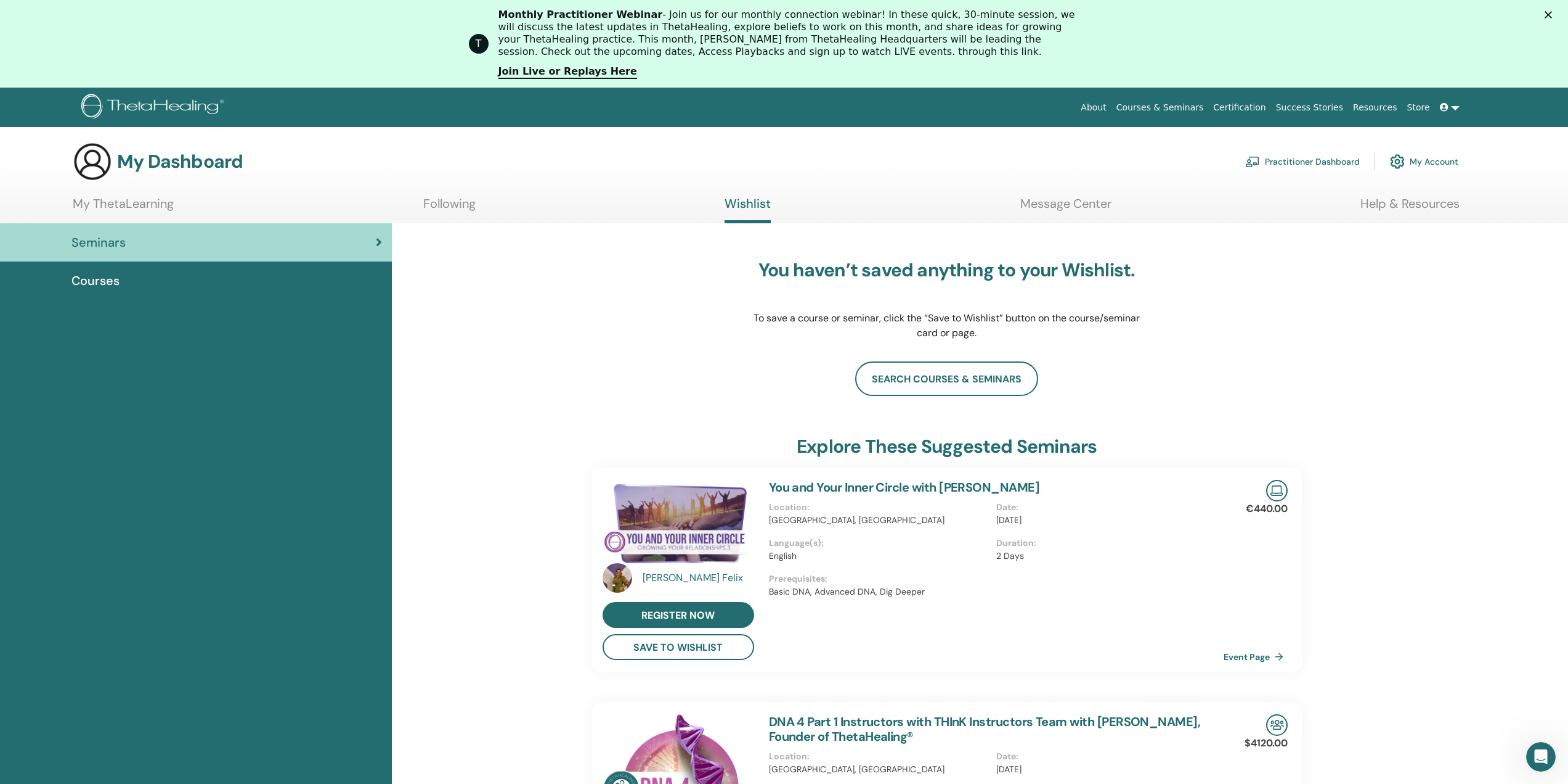
click at [1316, 158] on link "Practitioner Dashboard" at bounding box center [1303, 161] width 115 height 27
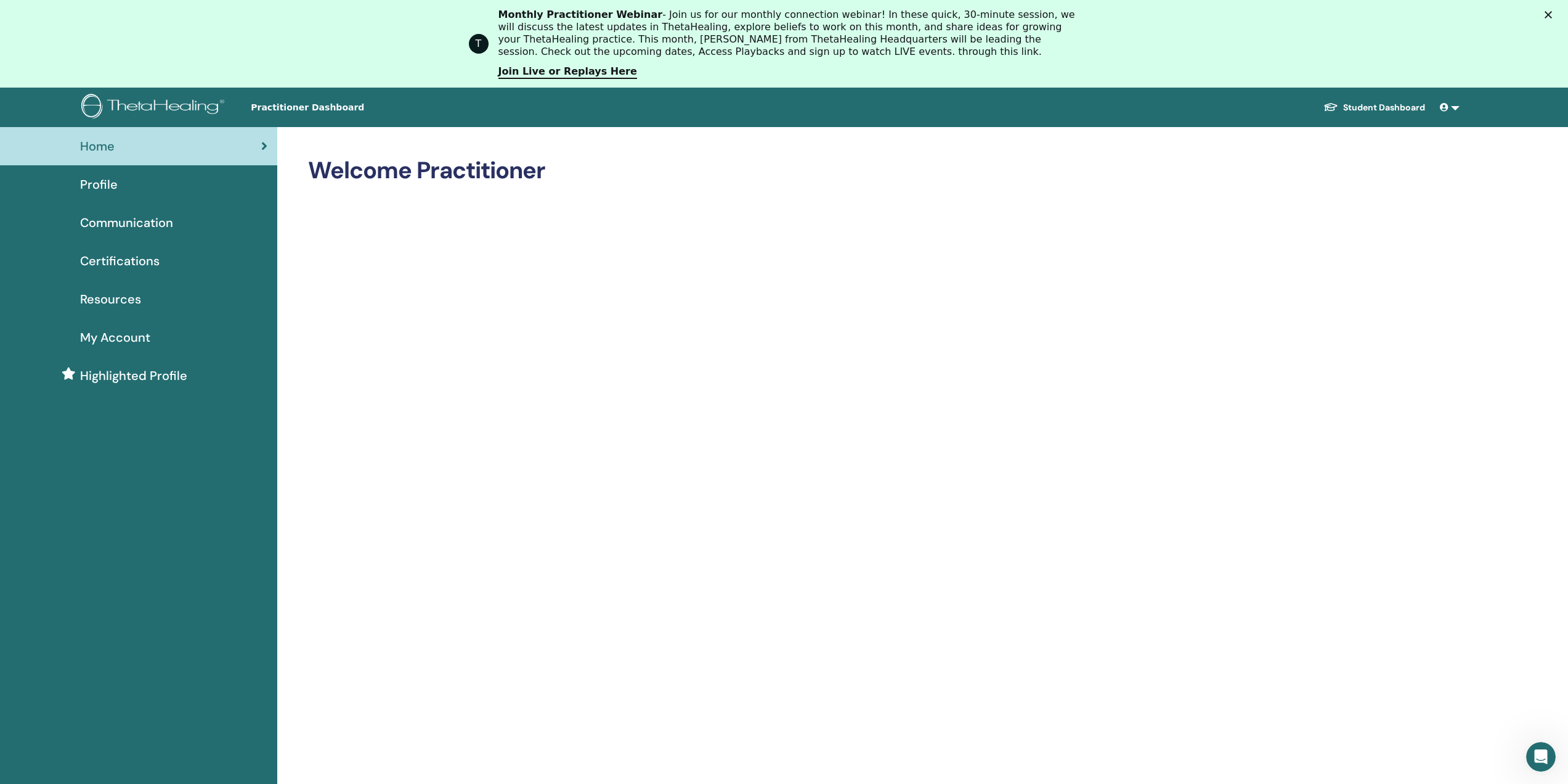
click at [93, 254] on span "Certifications" at bounding box center [120, 261] width 79 height 18
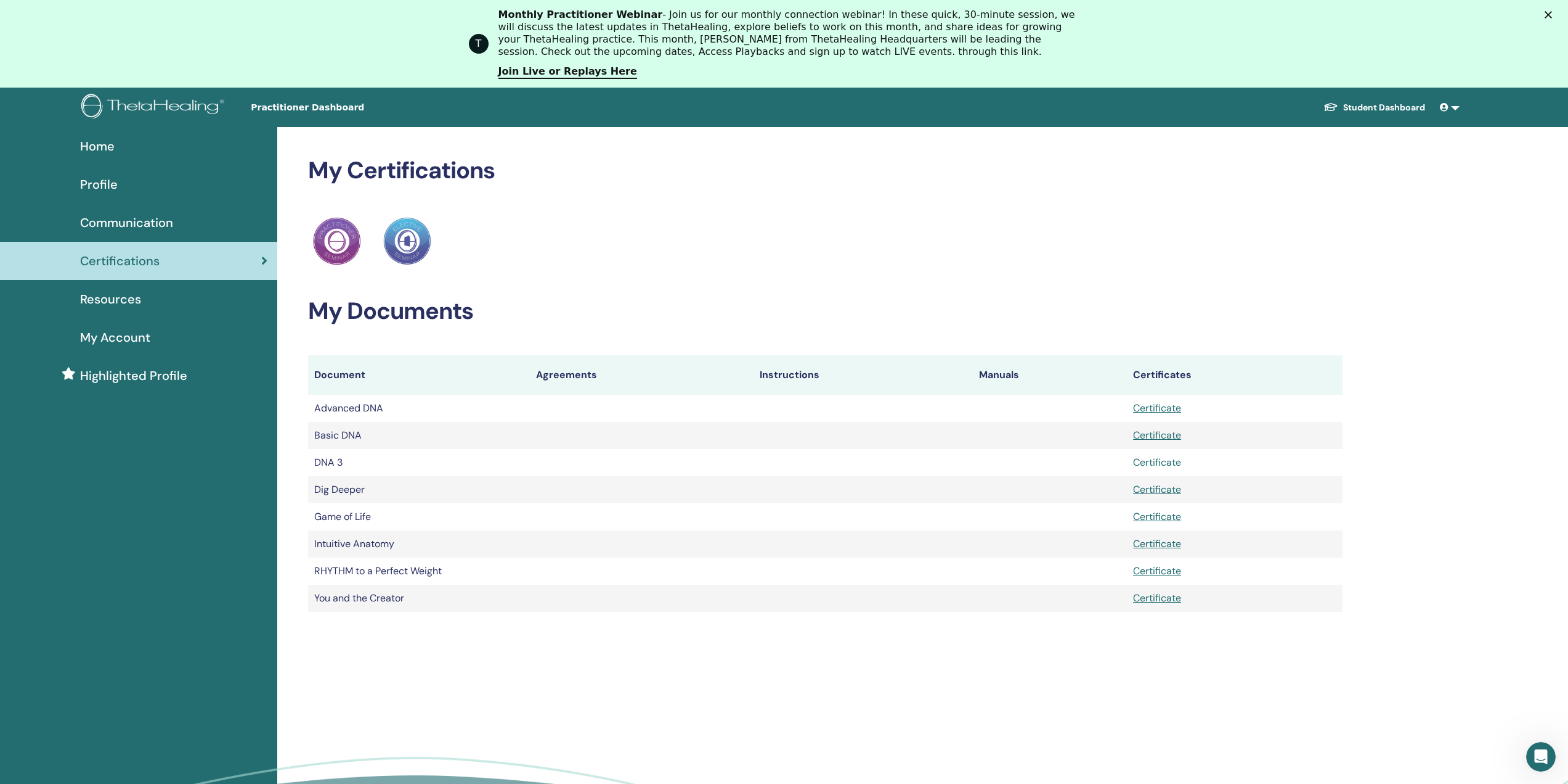
click at [1168, 467] on link "Certificate" at bounding box center [1157, 462] width 48 height 13
